Goal: Entertainment & Leisure: Consume media (video, audio)

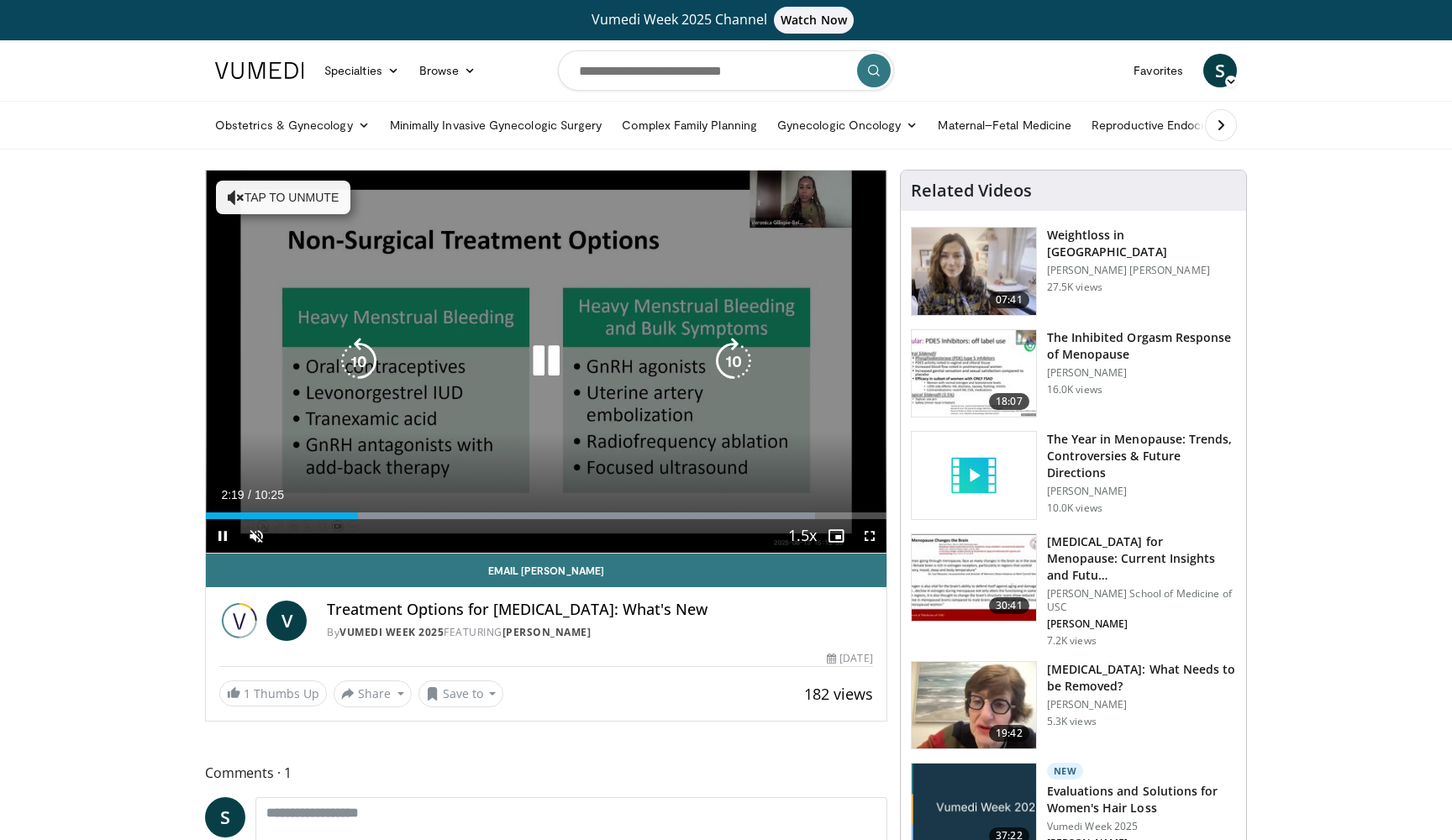
click at [553, 353] on icon "Video Player" at bounding box center [546, 361] width 47 height 47
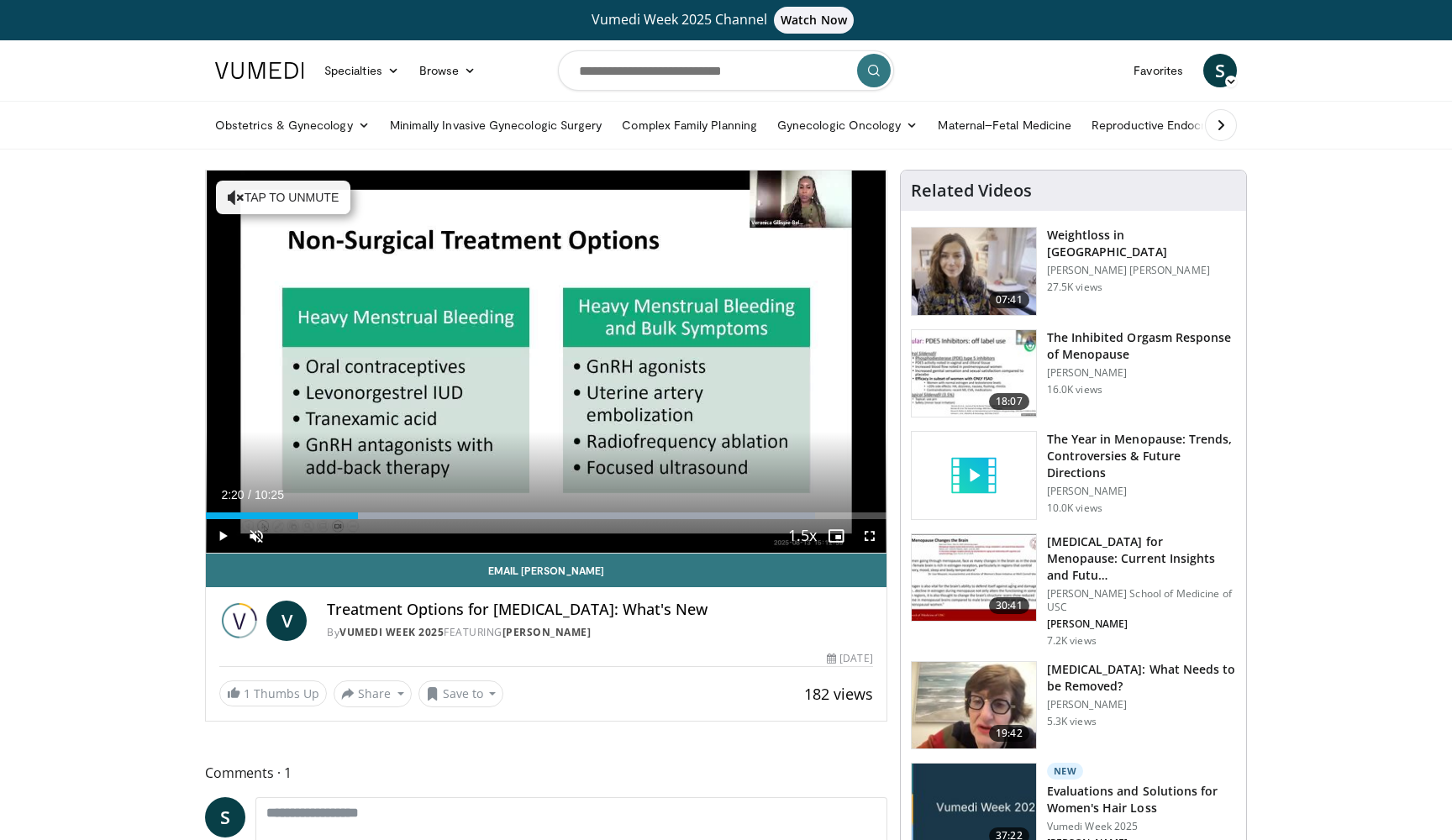
click at [223, 536] on span "Video Player" at bounding box center [223, 536] width 34 height 34
click at [261, 535] on span "Video Player" at bounding box center [257, 536] width 34 height 34
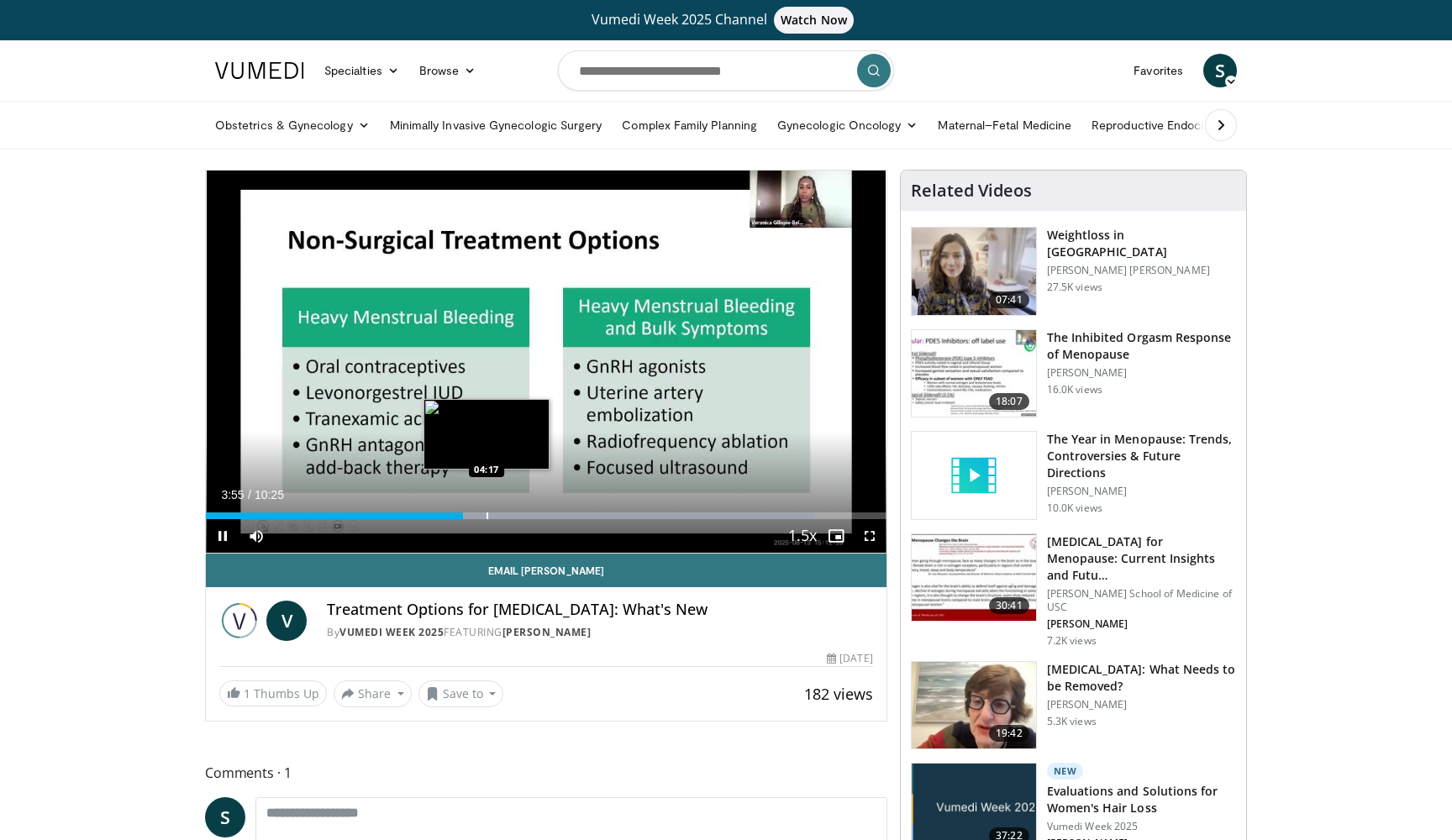
click at [486, 515] on div "Progress Bar" at bounding box center [487, 515] width 2 height 7
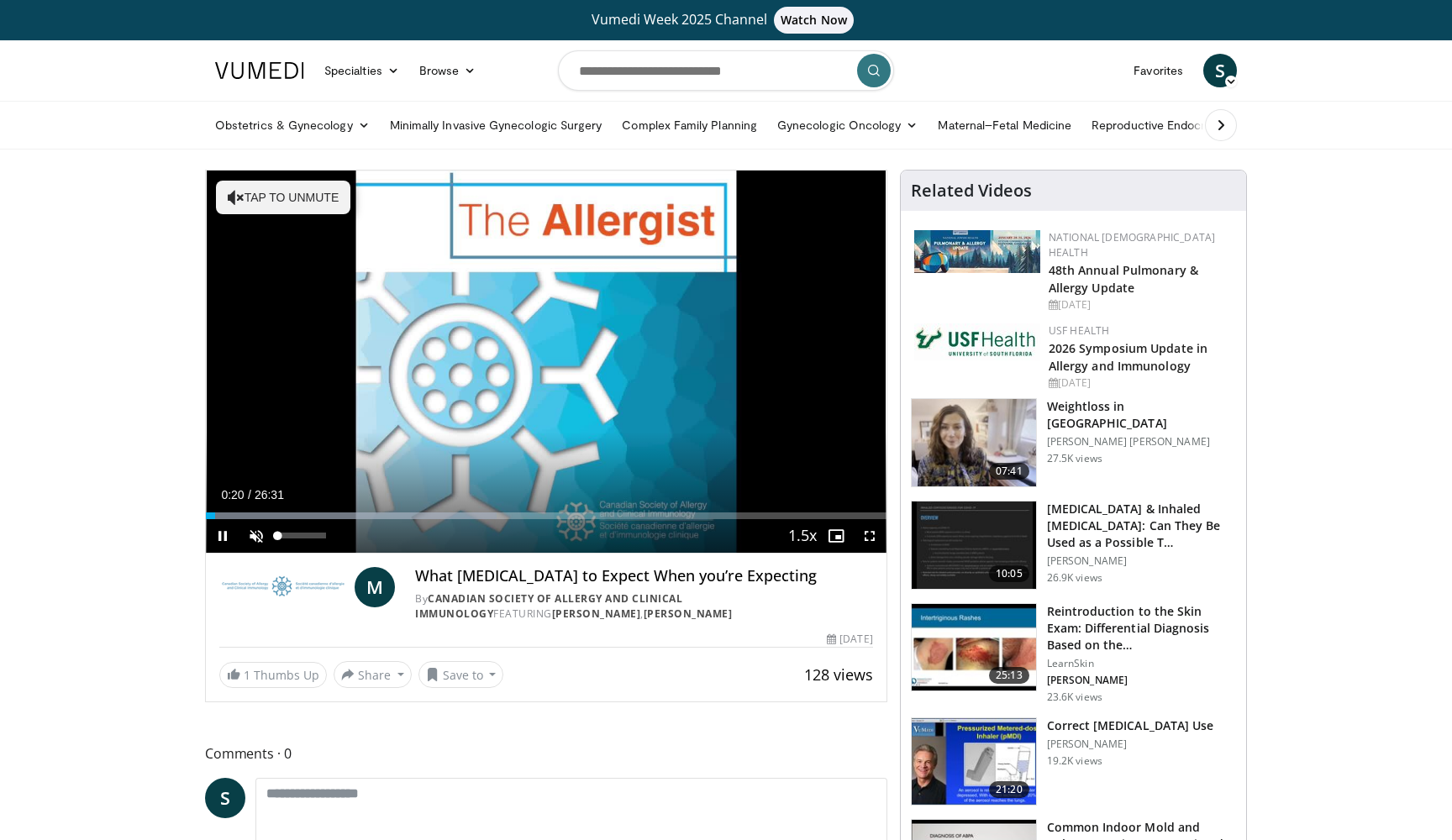
click at [251, 534] on span "Video Player" at bounding box center [257, 536] width 34 height 34
click at [237, 514] on video-js "**********" at bounding box center [546, 362] width 681 height 383
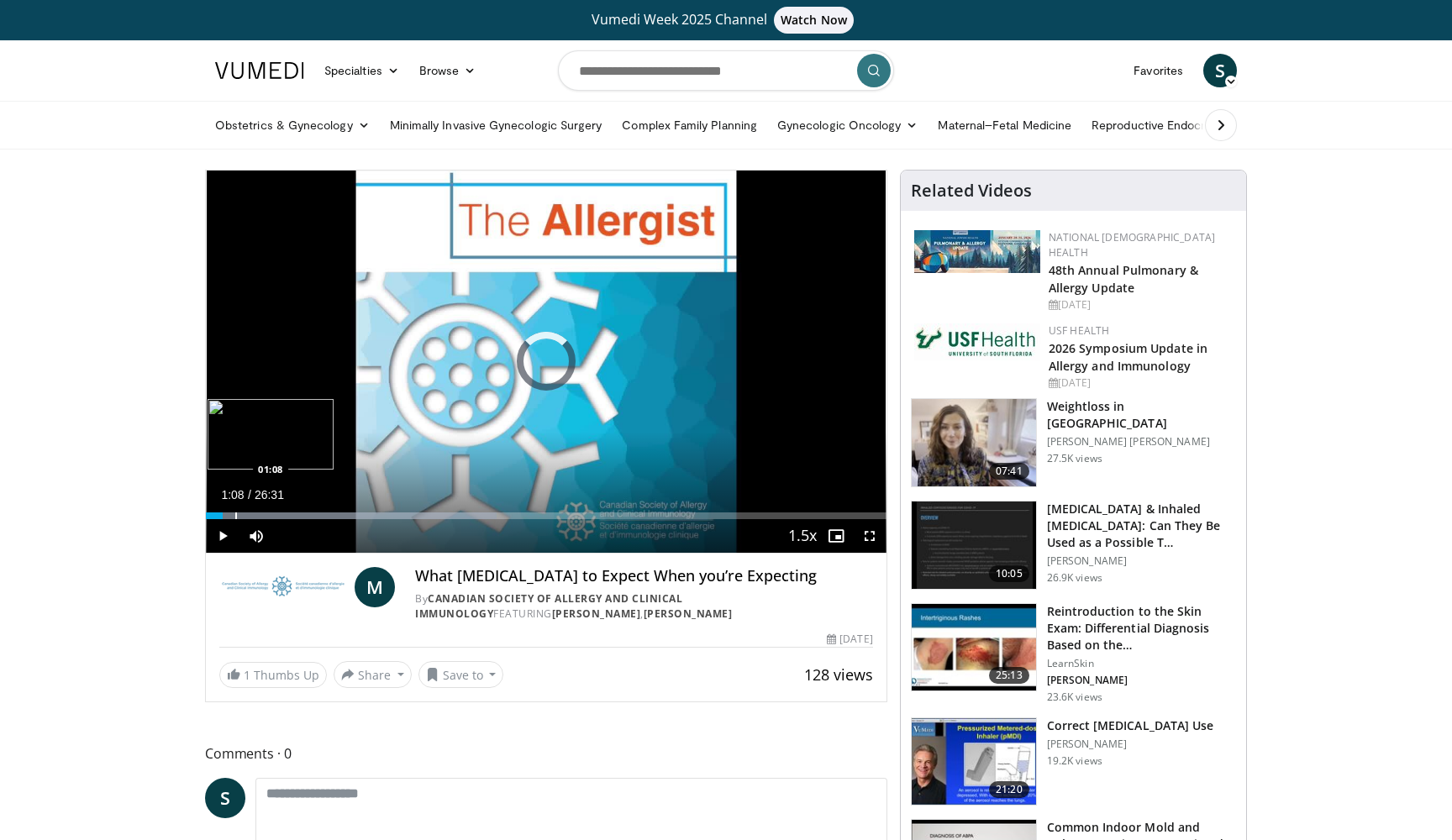
click at [236, 515] on div "Progress Bar" at bounding box center [236, 515] width 2 height 7
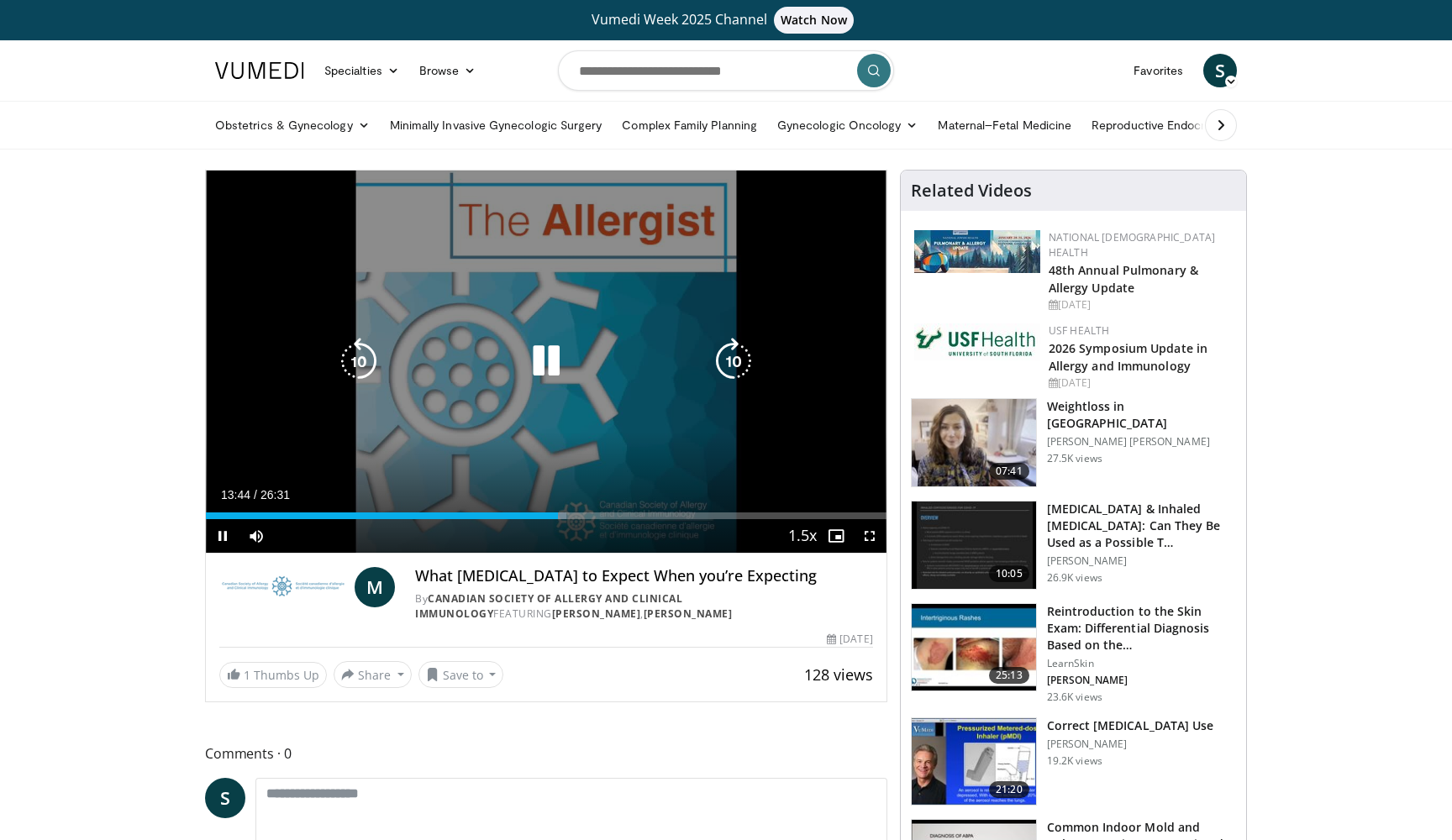
click at [541, 371] on icon "Video Player" at bounding box center [546, 361] width 47 height 47
click at [542, 358] on icon "Video Player" at bounding box center [546, 361] width 47 height 47
click at [507, 440] on div "10 seconds Tap to unmute" at bounding box center [546, 362] width 681 height 382
click at [533, 372] on icon "Video Player" at bounding box center [546, 361] width 47 height 47
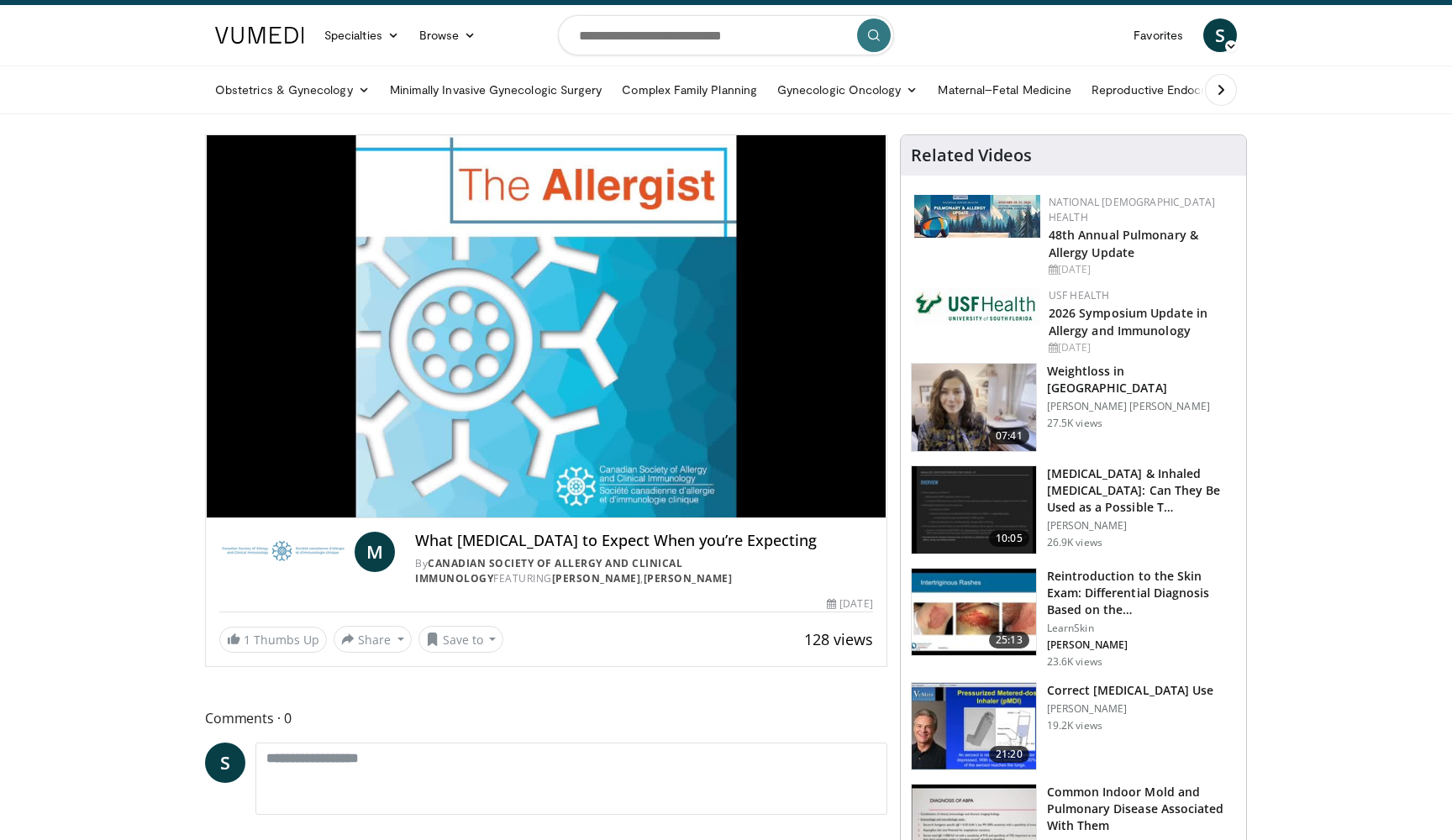
scroll to position [35, 0]
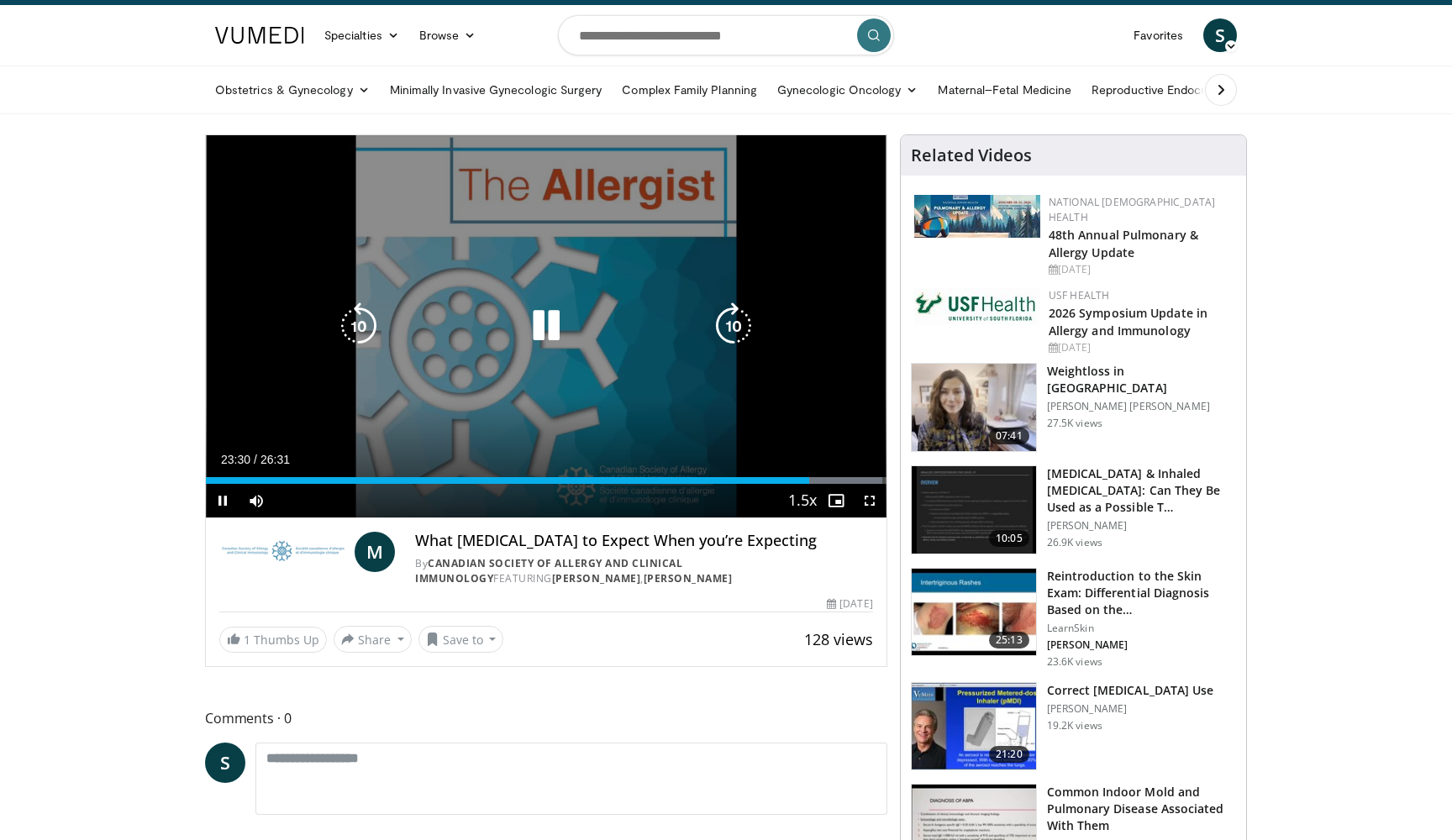
click at [545, 330] on icon "Video Player" at bounding box center [546, 325] width 47 height 47
